Goal: Task Accomplishment & Management: Manage account settings

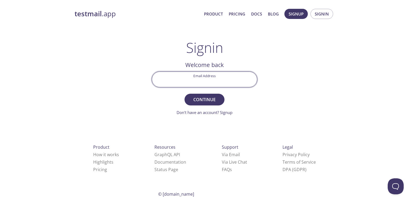
click at [226, 77] on input "Email Address" at bounding box center [204, 79] width 105 height 15
click at [215, 81] on input "Email Address" at bounding box center [204, 79] width 105 height 15
type input "[EMAIL_ADDRESS][DOMAIN_NAME]"
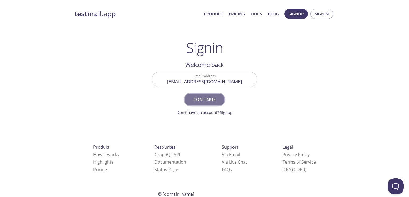
click at [213, 99] on span "Continue" at bounding box center [205, 99] width 28 height 7
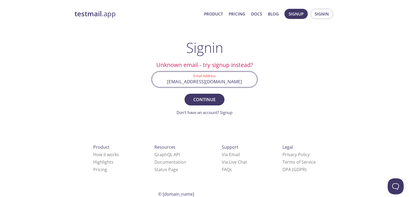
drag, startPoint x: 243, startPoint y: 82, endPoint x: 173, endPoint y: 82, distance: 70.4
click at [143, 79] on div "testmail .app Product Pricing Docs Blog Signup Signin Signin Unknown email - tr…" at bounding box center [204, 116] width 273 height 222
click at [200, 78] on input "Email Address" at bounding box center [204, 79] width 105 height 15
type input "[EMAIL_ADDRESS][DOMAIN_NAME]"
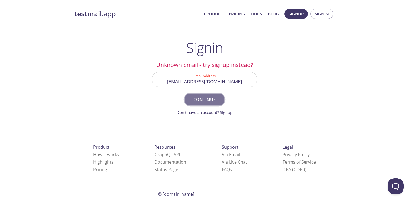
click at [195, 103] on button "Continue" at bounding box center [205, 100] width 40 height 12
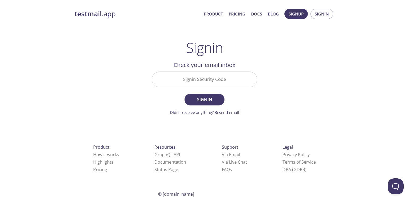
click at [207, 79] on input "Signin Security Code" at bounding box center [204, 79] width 105 height 15
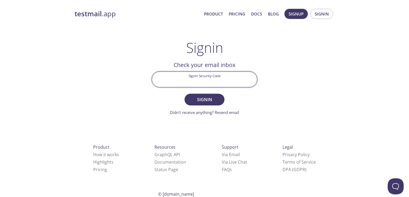
paste input "9M7KAK2"
type input "9M7KAK2"
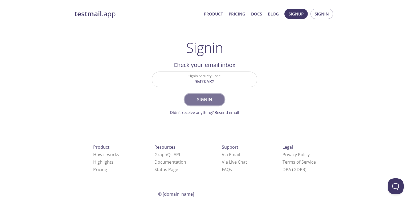
click at [204, 97] on span "Signin" at bounding box center [205, 99] width 28 height 7
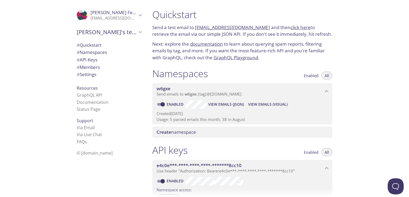
click at [294, 28] on link "click here" at bounding box center [301, 27] width 20 height 6
